Goal: Task Accomplishment & Management: Manage account settings

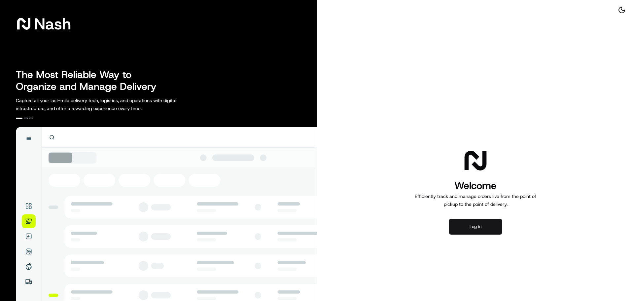
click at [422, 182] on button "Log in" at bounding box center [475, 227] width 53 height 16
